Goal: Task Accomplishment & Management: Manage account settings

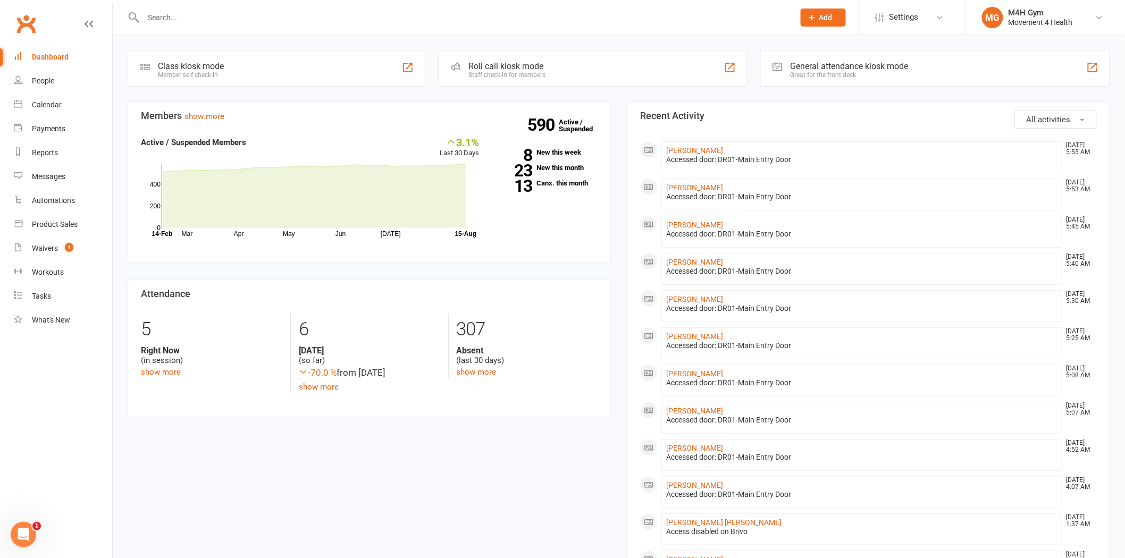
click at [338, 22] on input "text" at bounding box center [463, 17] width 646 height 15
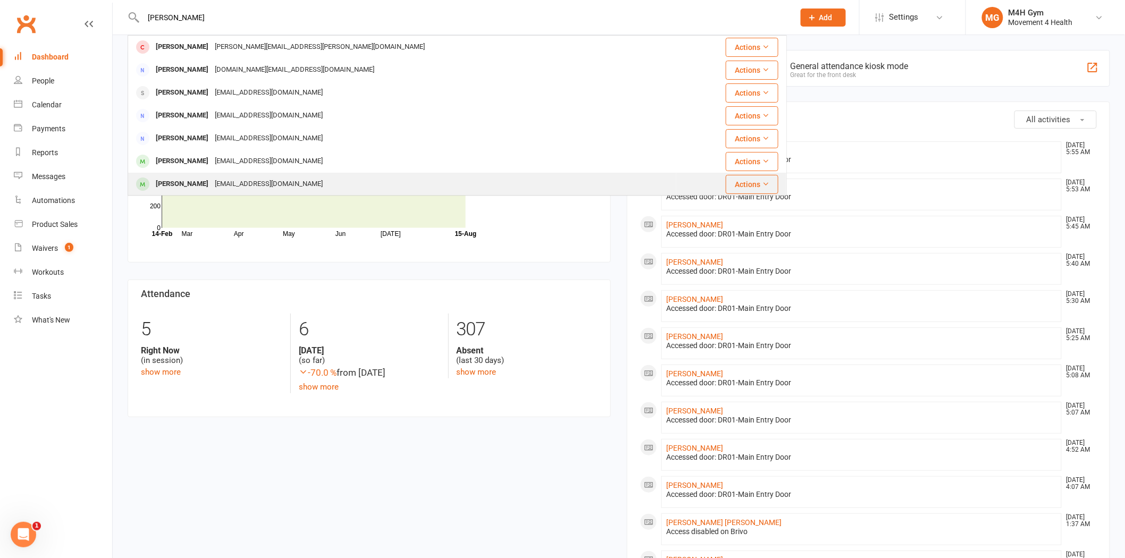
type input "[PERSON_NAME]"
click at [290, 175] on div "[PERSON_NAME] [EMAIL_ADDRESS][DOMAIN_NAME]" at bounding box center [402, 184] width 547 height 22
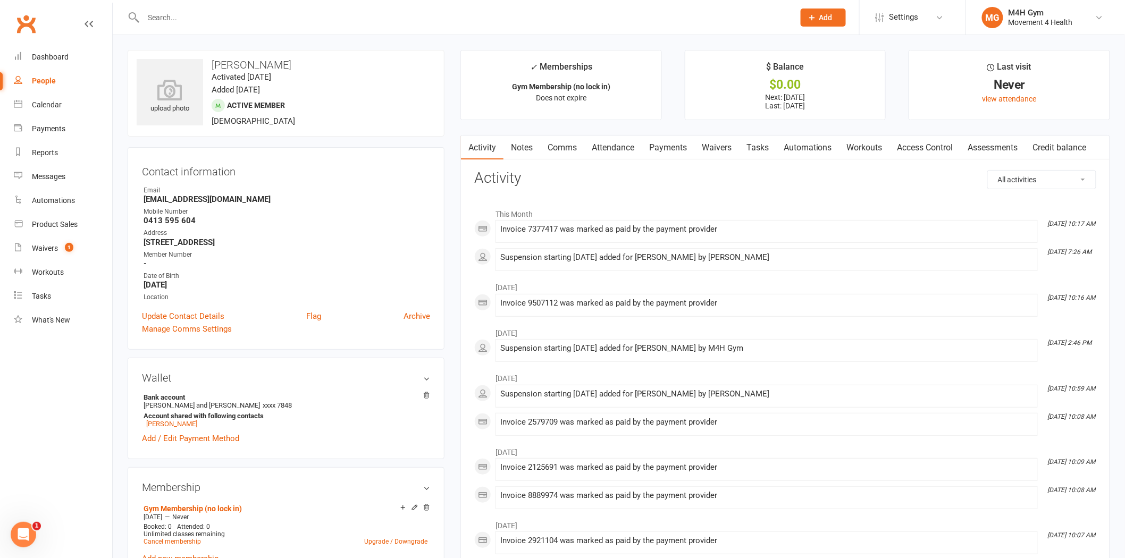
click at [920, 150] on link "Access Control" at bounding box center [925, 148] width 71 height 24
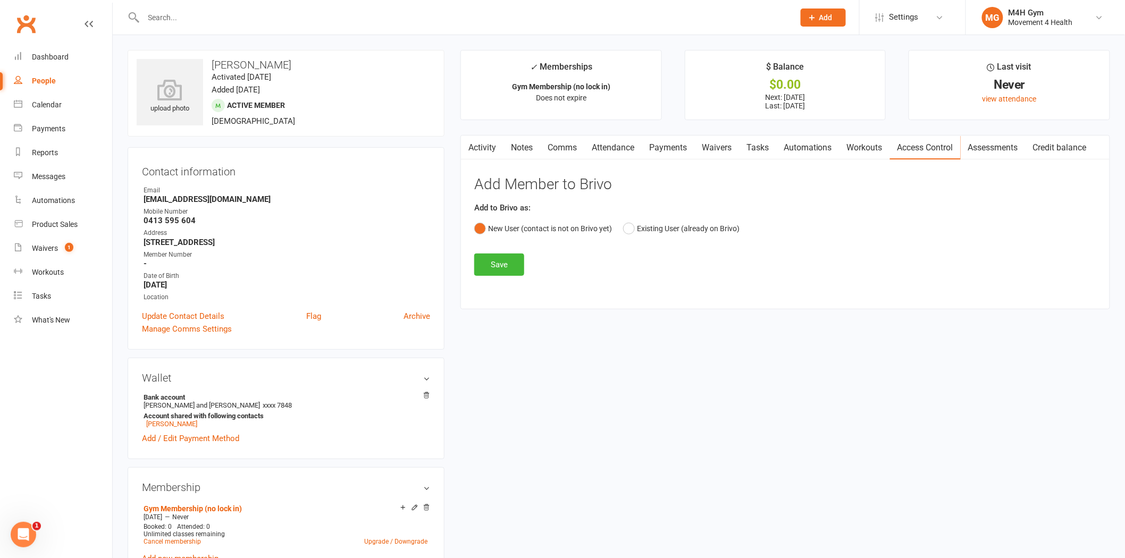
click at [481, 146] on link "Activity" at bounding box center [482, 148] width 43 height 24
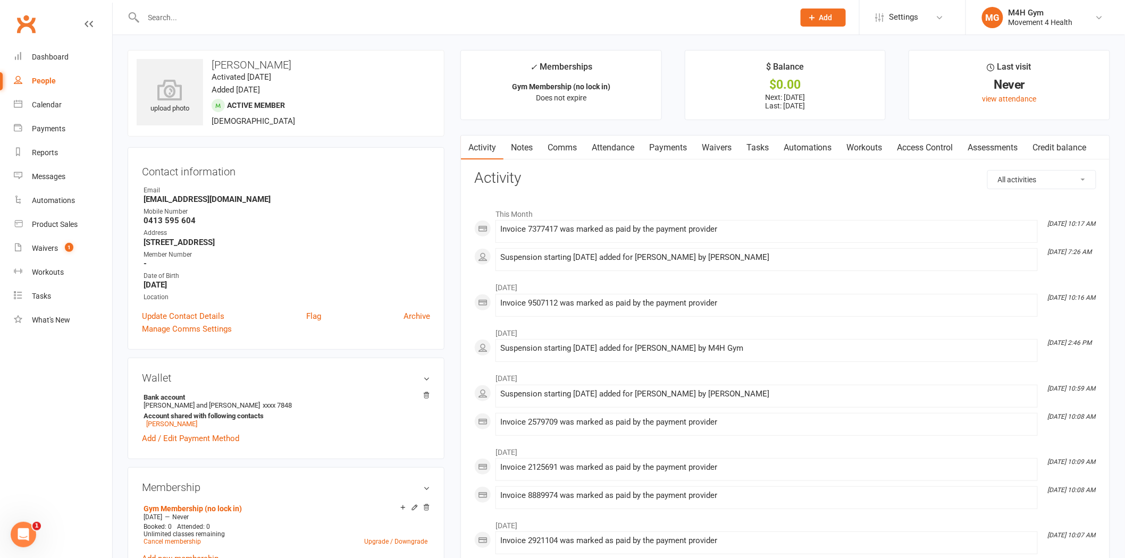
click at [943, 147] on link "Access Control" at bounding box center [925, 148] width 71 height 24
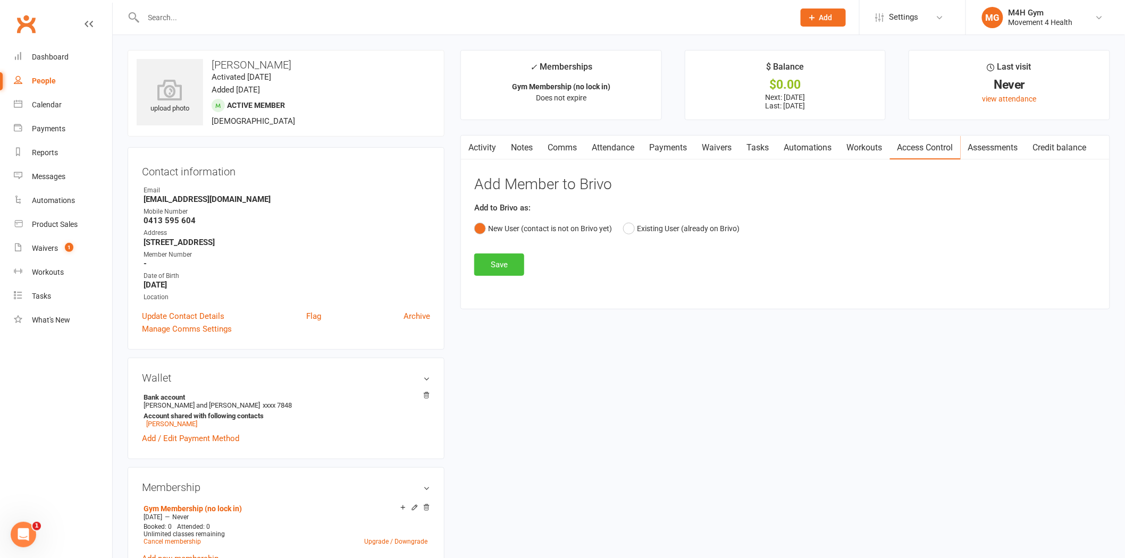
click at [492, 265] on button "Save" at bounding box center [499, 265] width 50 height 22
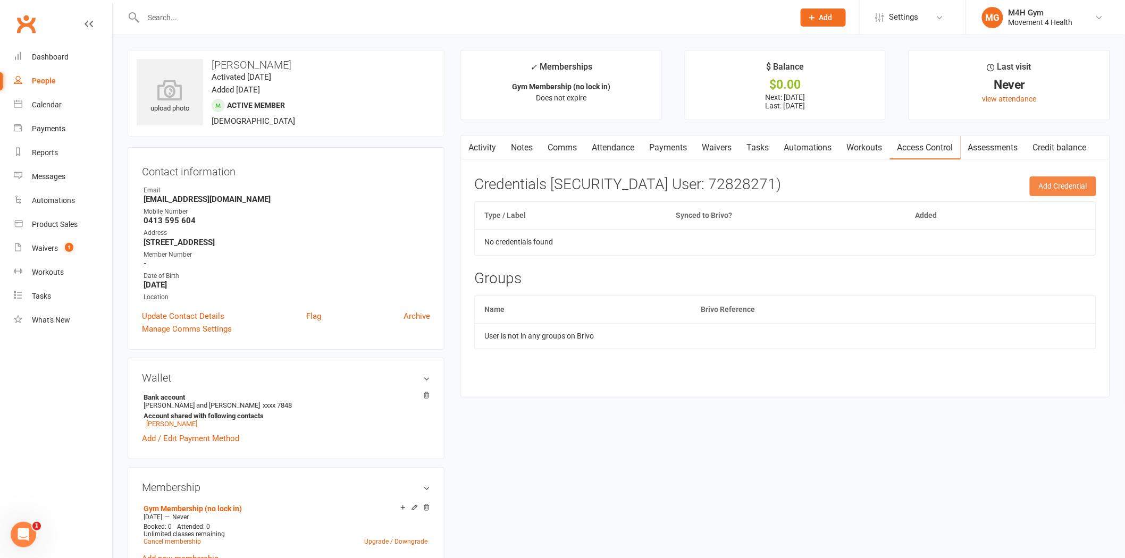
click at [1075, 187] on button "Add Credential" at bounding box center [1063, 185] width 66 height 19
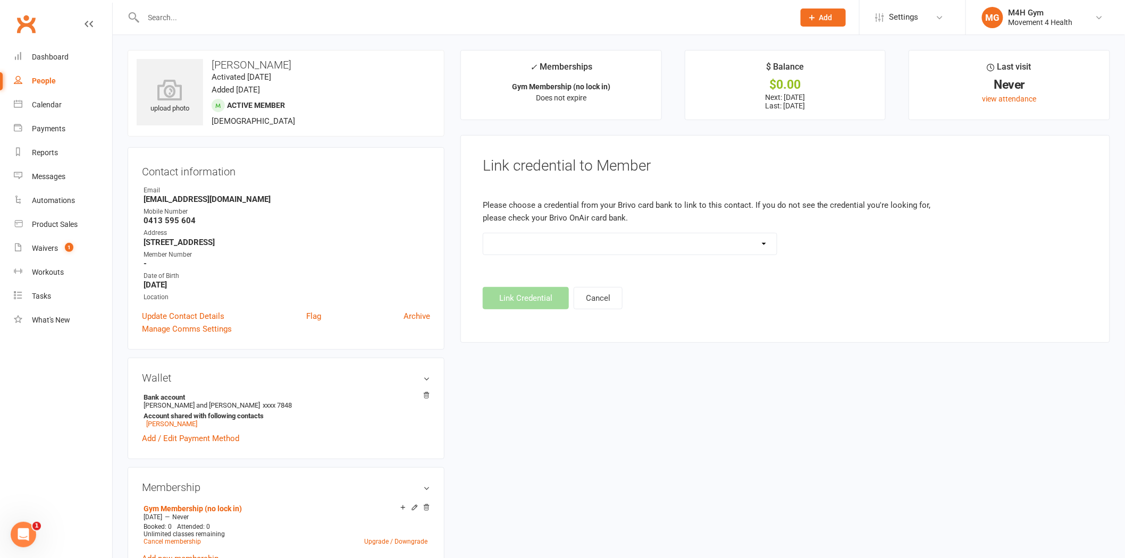
click at [754, 237] on select "Standard 26 Bit (03461) Standard 26 Bit (101) Standard 26 Bit (10101) - already…" at bounding box center [629, 243] width 293 height 21
select select "34"
click at [483, 233] on select "Standard 26 Bit (03461) Standard 26 Bit (101) Standard 26 Bit (10101) - already…" at bounding box center [629, 243] width 293 height 21
click at [518, 307] on button "Link Credential" at bounding box center [526, 298] width 86 height 22
click at [556, 305] on button "Link Credential" at bounding box center [526, 298] width 86 height 22
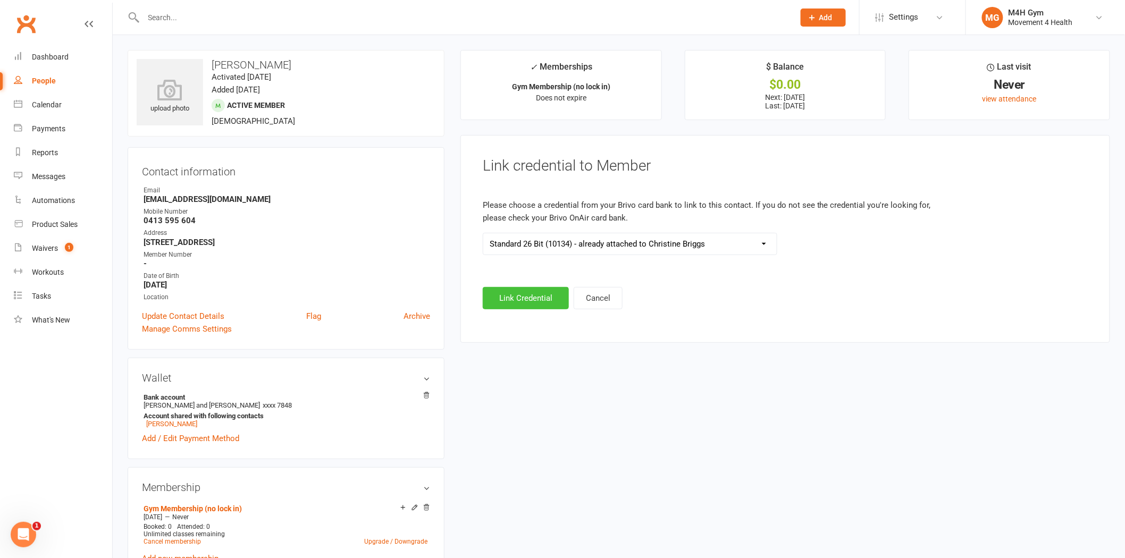
click at [551, 302] on button "Link Credential" at bounding box center [526, 298] width 86 height 22
click at [772, 254] on select "Standard 26 Bit (03461) Standard 26 Bit (101) Standard 26 Bit (10101) - already…" at bounding box center [629, 243] width 293 height 21
click at [483, 233] on select "Standard 26 Bit (03461) Standard 26 Bit (101) Standard 26 Bit (10101) - already…" at bounding box center [629, 243] width 293 height 21
click at [742, 246] on select "Standard 26 Bit (03461) Standard 26 Bit (101) Standard 26 Bit (10101) - already…" at bounding box center [629, 243] width 293 height 21
click at [483, 233] on select "Standard 26 Bit (03461) Standard 26 Bit (101) Standard 26 Bit (10101) - already…" at bounding box center [629, 243] width 293 height 21
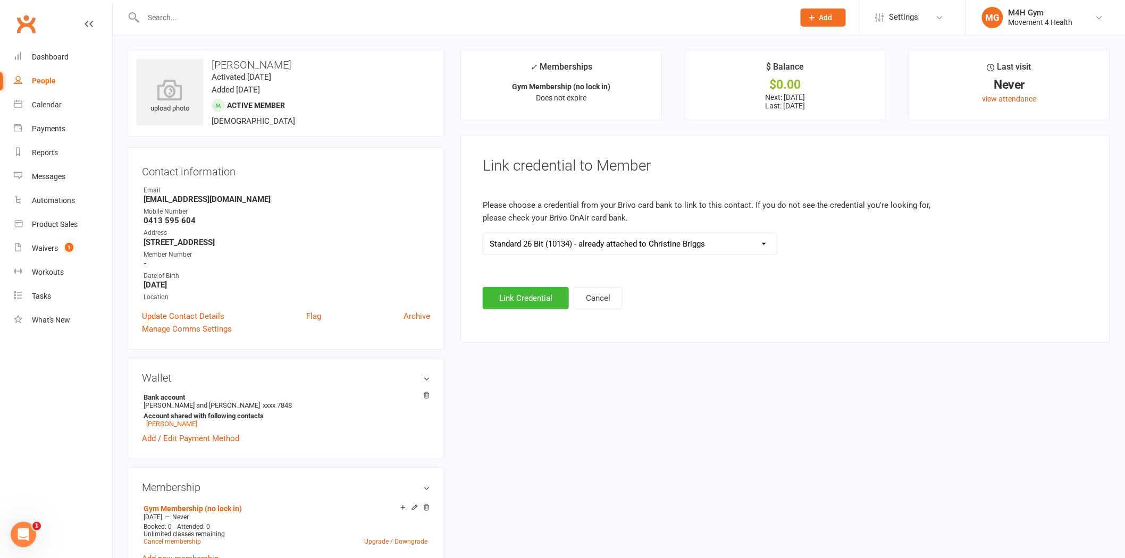
click at [358, 26] on div at bounding box center [457, 17] width 659 height 35
click at [367, 18] on input "text" at bounding box center [463, 17] width 646 height 15
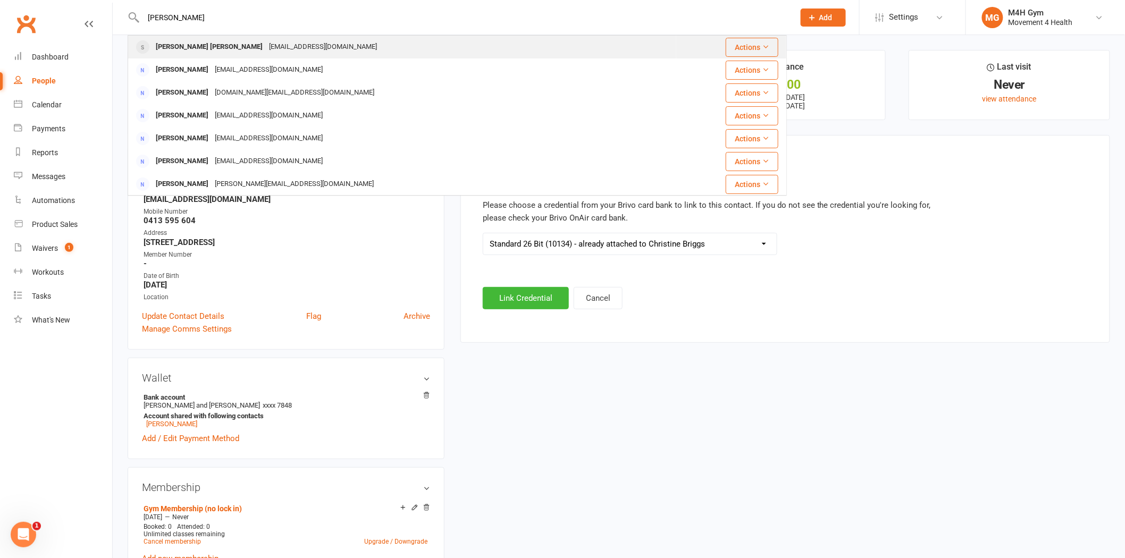
type input "[PERSON_NAME]"
click at [318, 48] on div "[PERSON_NAME] [PERSON_NAME] [EMAIL_ADDRESS][DOMAIN_NAME]" at bounding box center [402, 47] width 547 height 22
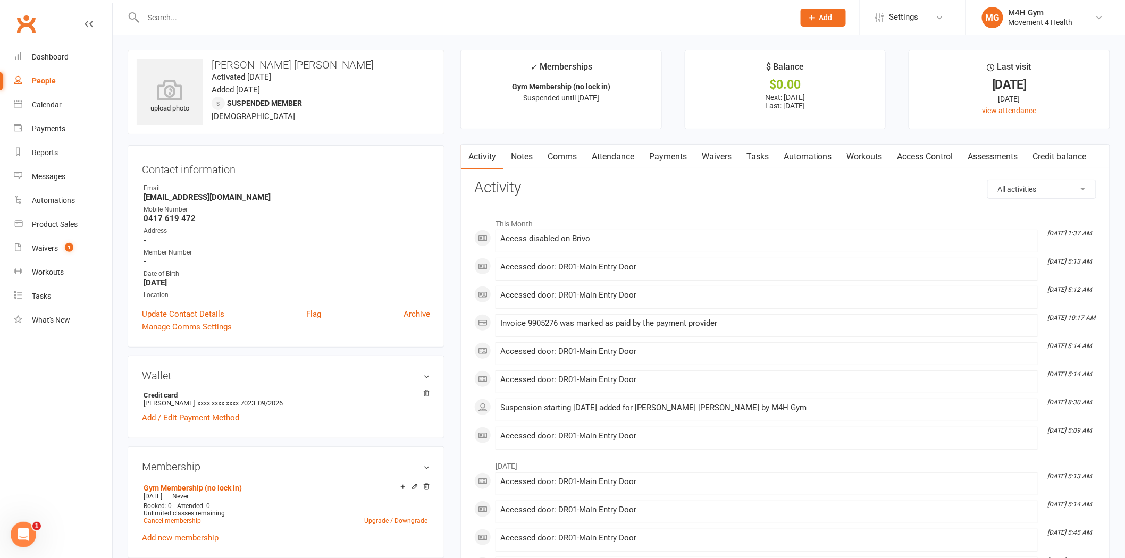
click at [957, 157] on link "Access Control" at bounding box center [925, 157] width 71 height 24
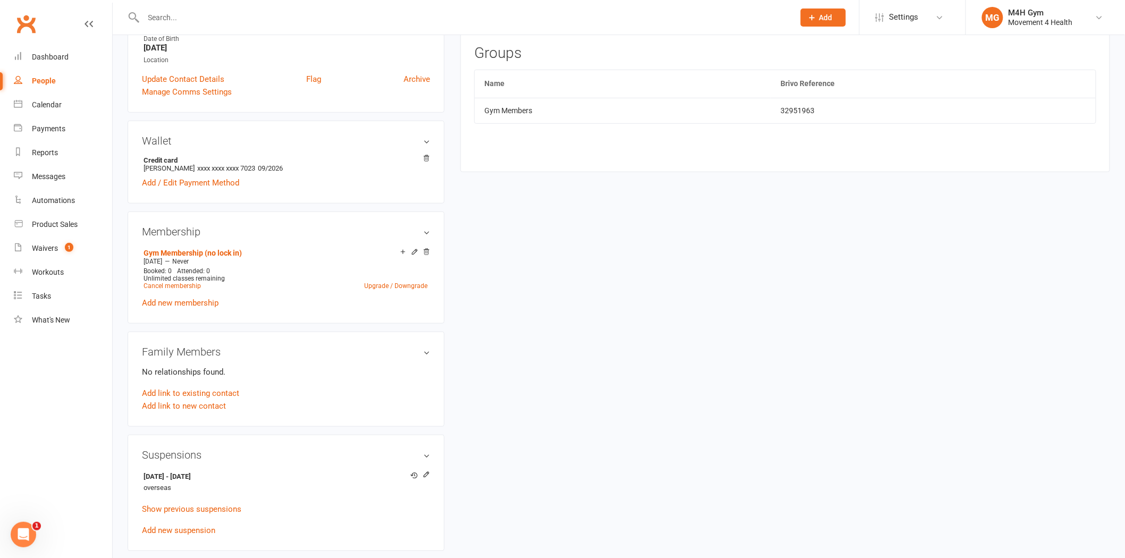
scroll to position [236, 0]
click at [427, 473] on icon at bounding box center [426, 473] width 7 height 7
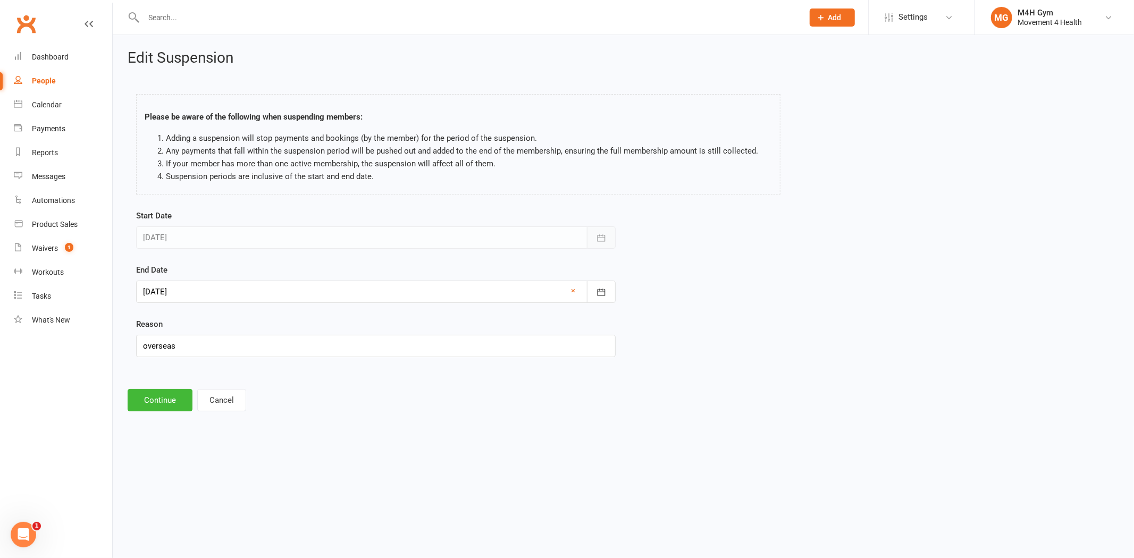
click at [602, 238] on icon "button" at bounding box center [601, 238] width 11 height 11
click at [603, 287] on icon "button" at bounding box center [601, 292] width 11 height 11
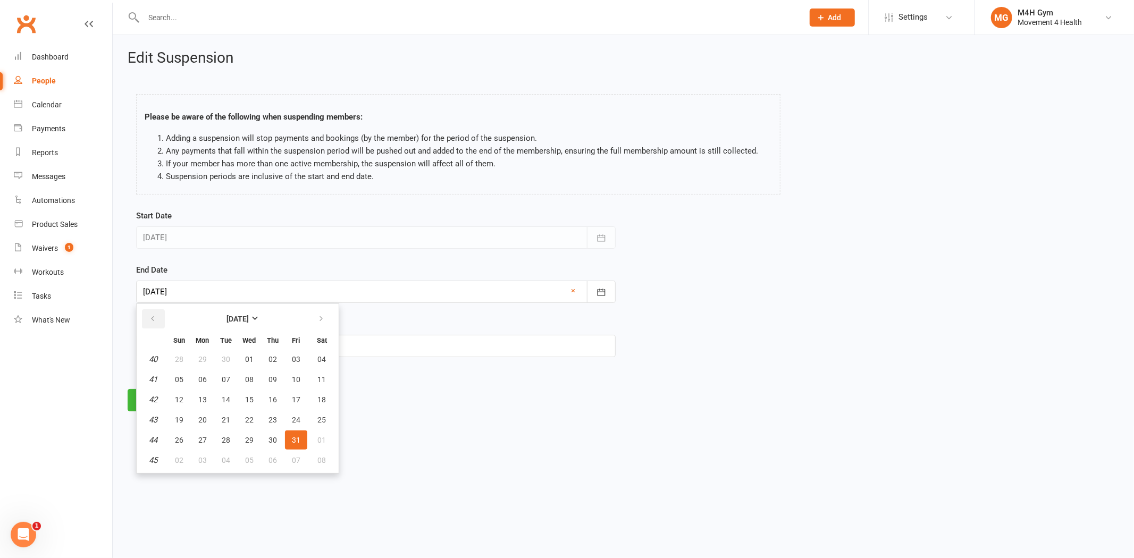
click at [147, 320] on button "button" at bounding box center [153, 318] width 23 height 19
click at [292, 396] on span "15" at bounding box center [296, 400] width 9 height 9
type input "[DATE]"
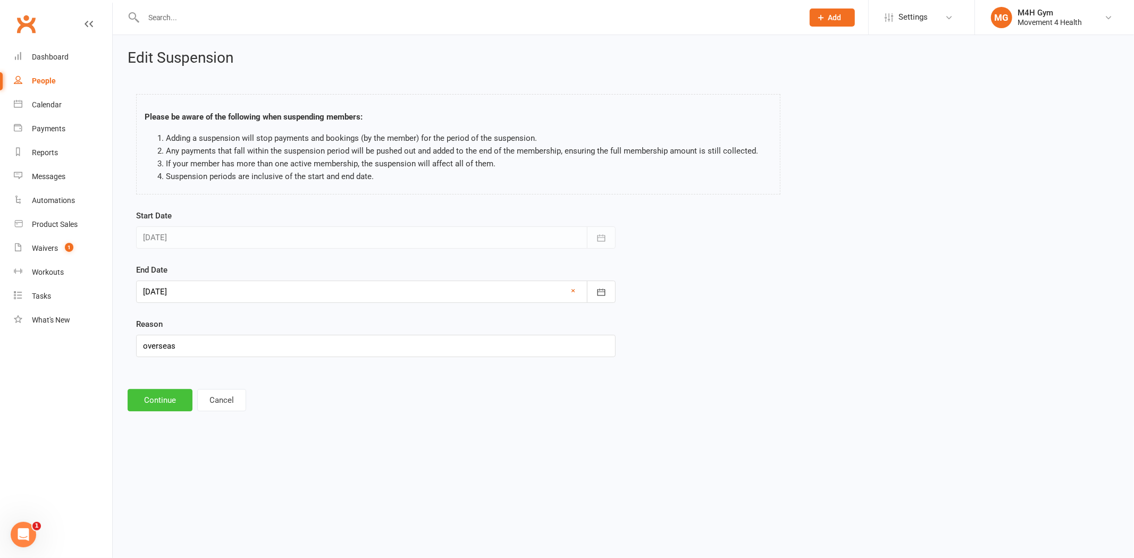
click at [166, 395] on button "Continue" at bounding box center [160, 400] width 65 height 22
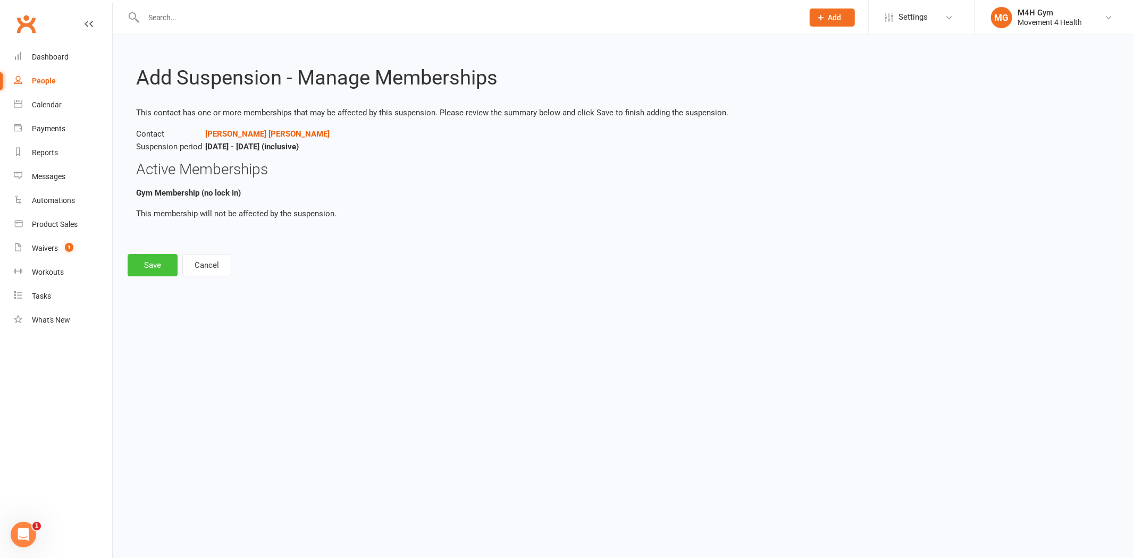
click at [152, 265] on button "Save" at bounding box center [153, 265] width 50 height 22
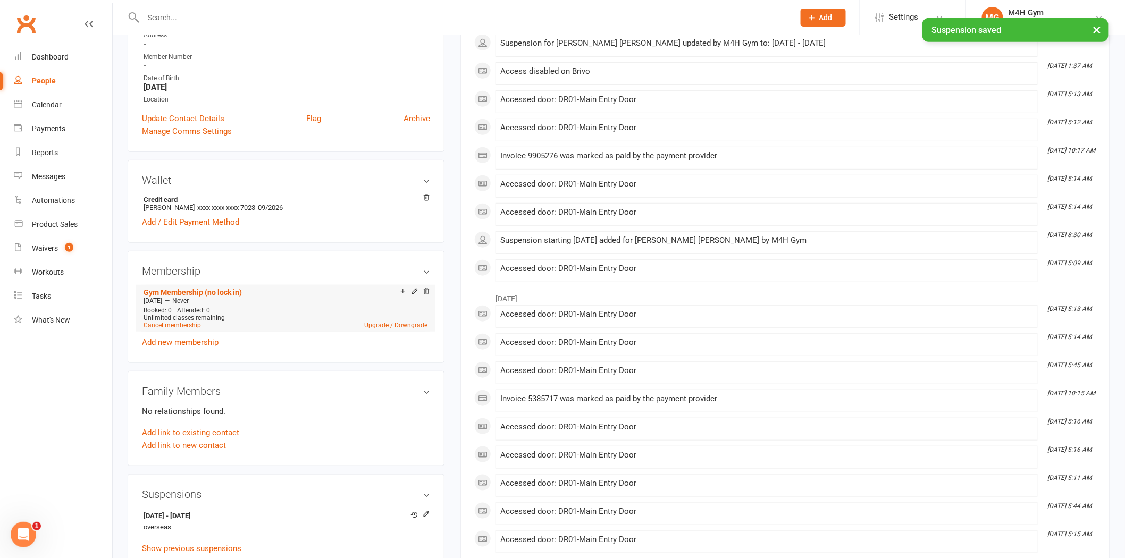
scroll to position [236, 0]
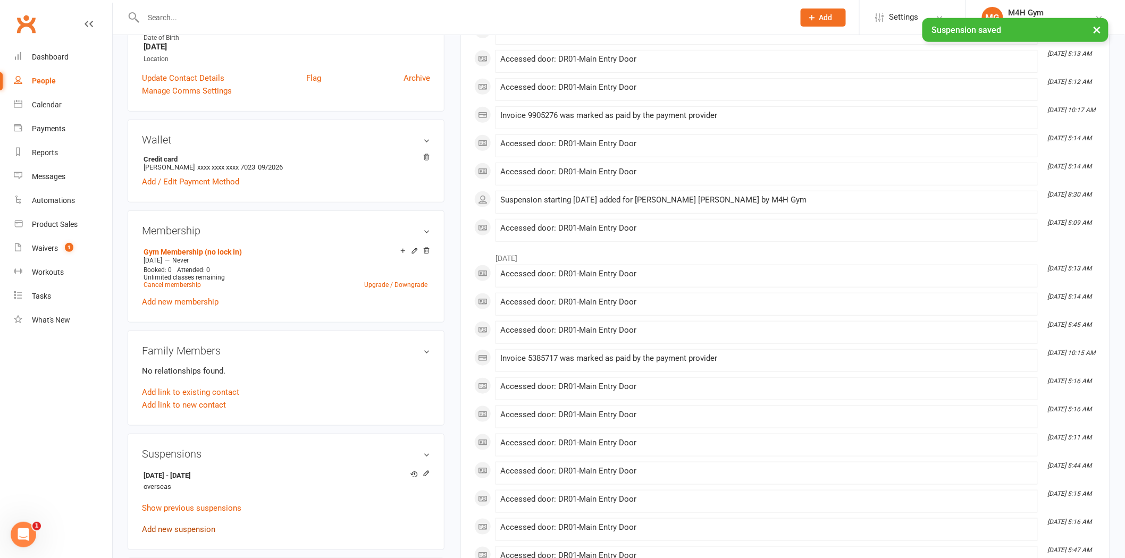
click at [188, 533] on link "Add new suspension" at bounding box center [178, 530] width 73 height 10
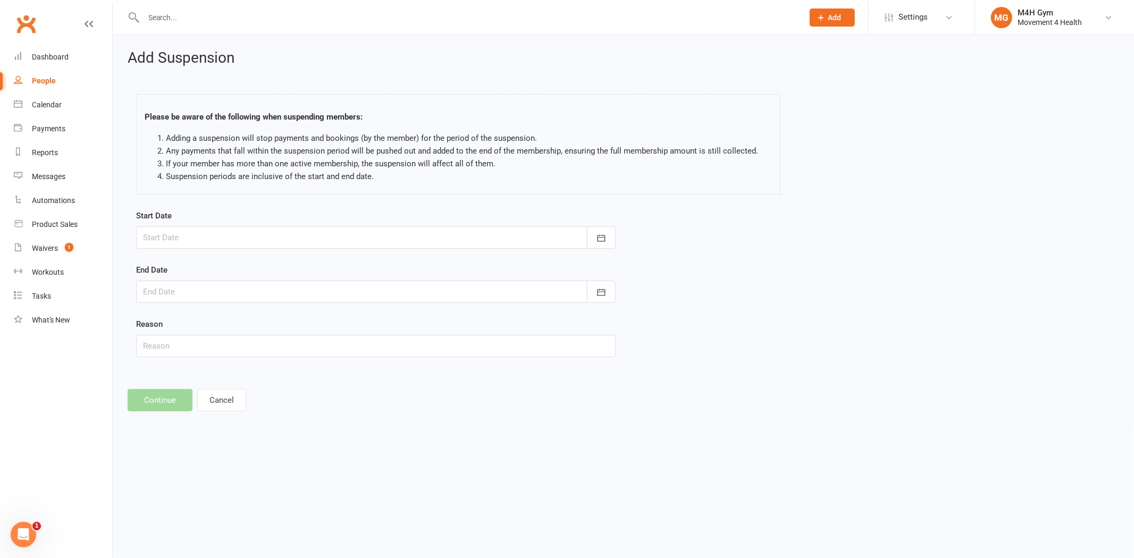
click at [480, 237] on div at bounding box center [376, 237] width 480 height 22
click at [317, 262] on icon "button" at bounding box center [320, 264] width 7 height 9
click at [205, 349] on button "15" at bounding box center [202, 345] width 22 height 19
type input "[DATE]"
click at [359, 293] on div at bounding box center [376, 292] width 480 height 22
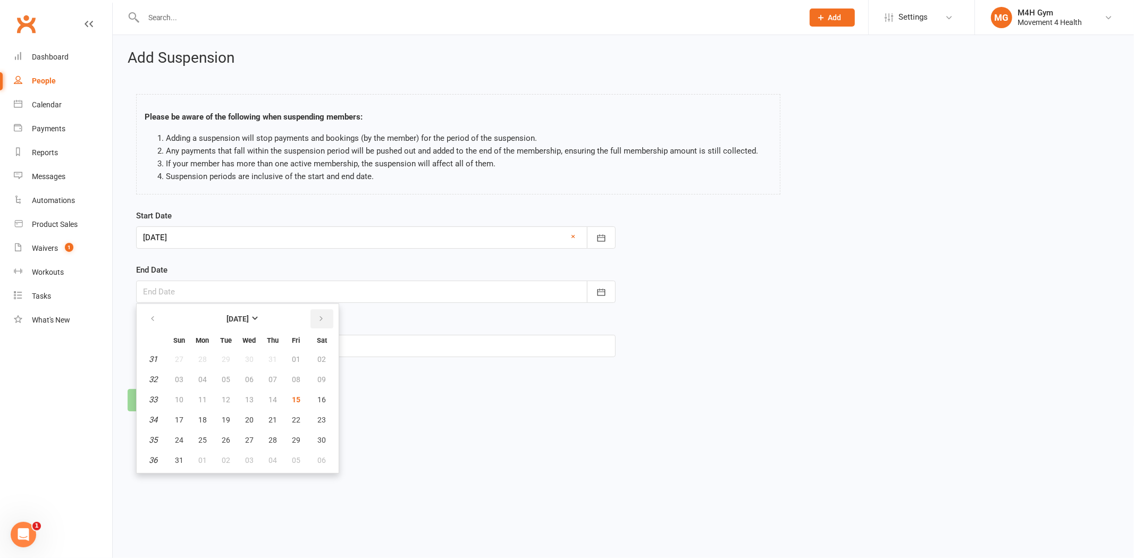
click at [317, 318] on icon "button" at bounding box center [320, 319] width 7 height 9
click at [292, 436] on span "31" at bounding box center [296, 440] width 9 height 9
type input "[DATE]"
click at [306, 339] on input "text" at bounding box center [376, 346] width 480 height 22
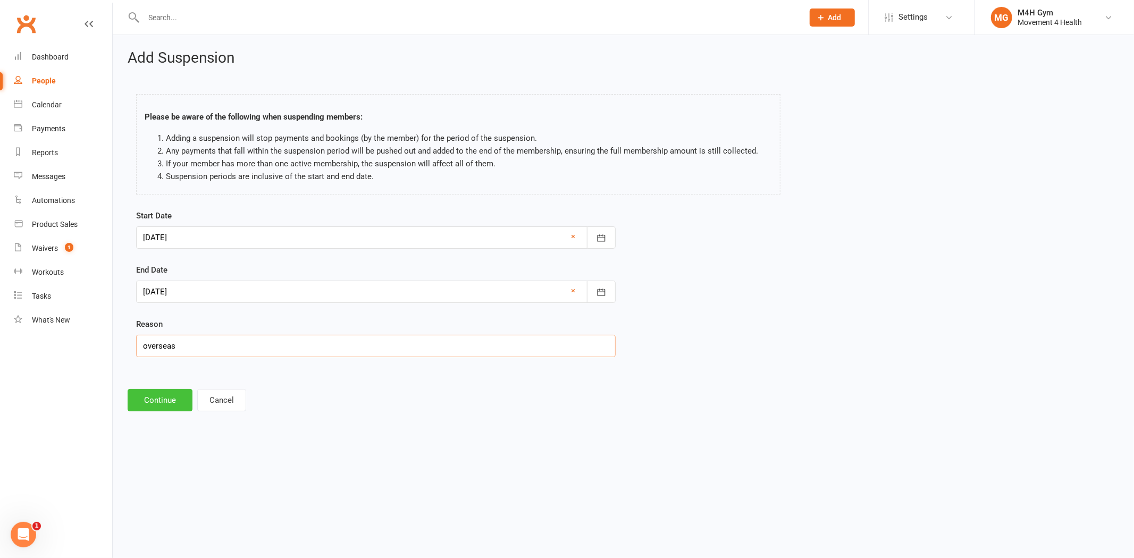
type input "overseas"
click at [174, 403] on button "Continue" at bounding box center [160, 400] width 65 height 22
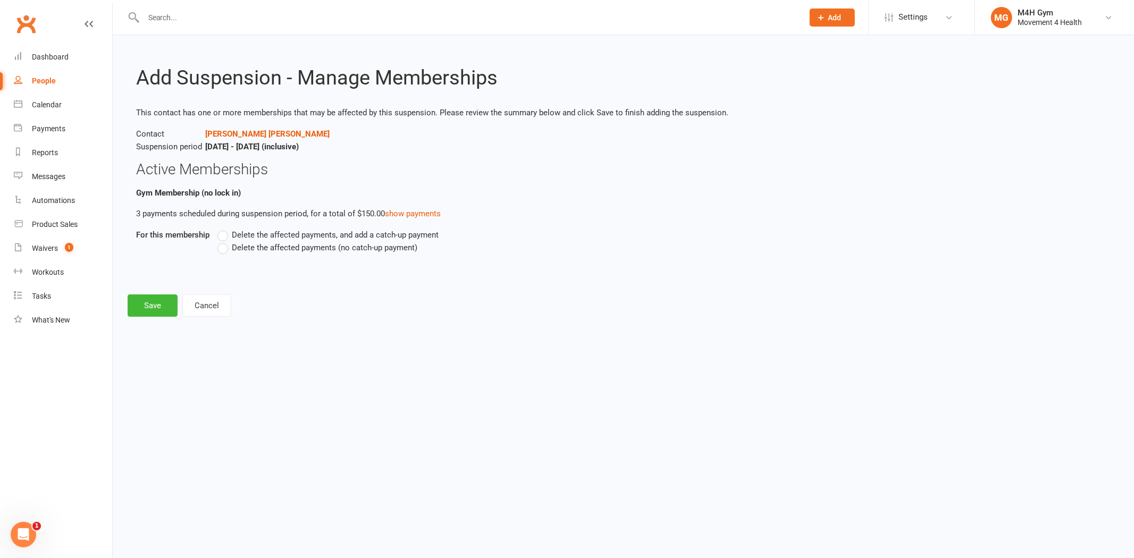
click at [333, 251] on span "Delete the affected payments (no catch-up payment)" at bounding box center [325, 246] width 186 height 11
click at [224, 241] on input "Delete the affected payments (no catch-up payment)" at bounding box center [220, 241] width 7 height 0
click at [156, 307] on button "Save" at bounding box center [153, 306] width 50 height 22
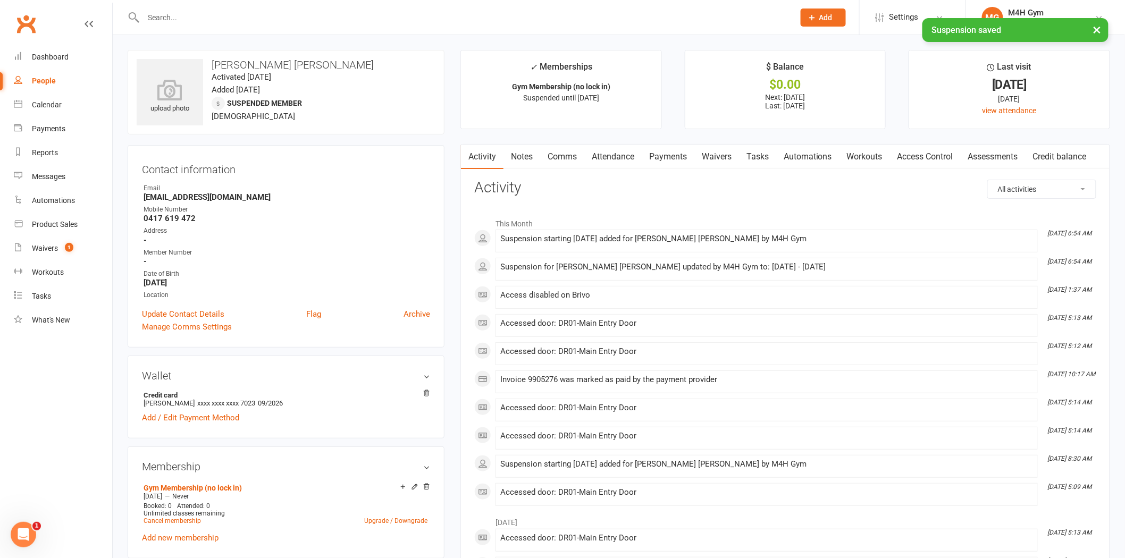
click at [82, 83] on link "People" at bounding box center [63, 81] width 98 height 24
select select "100"
